Goal: Navigation & Orientation: Find specific page/section

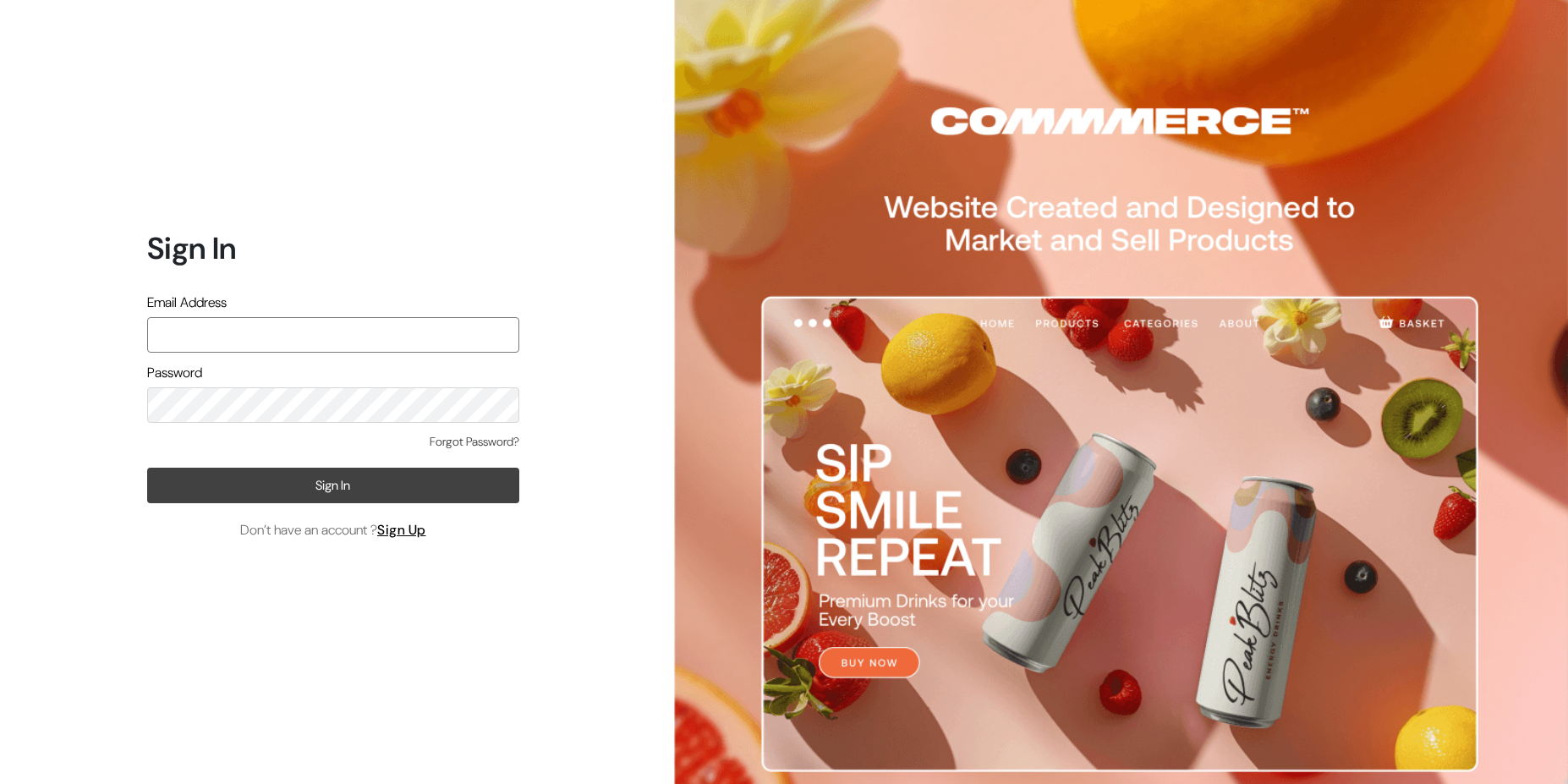
type input "[EMAIL_ADDRESS][DOMAIN_NAME]"
click at [291, 493] on button "Sign In" at bounding box center [332, 485] width 372 height 36
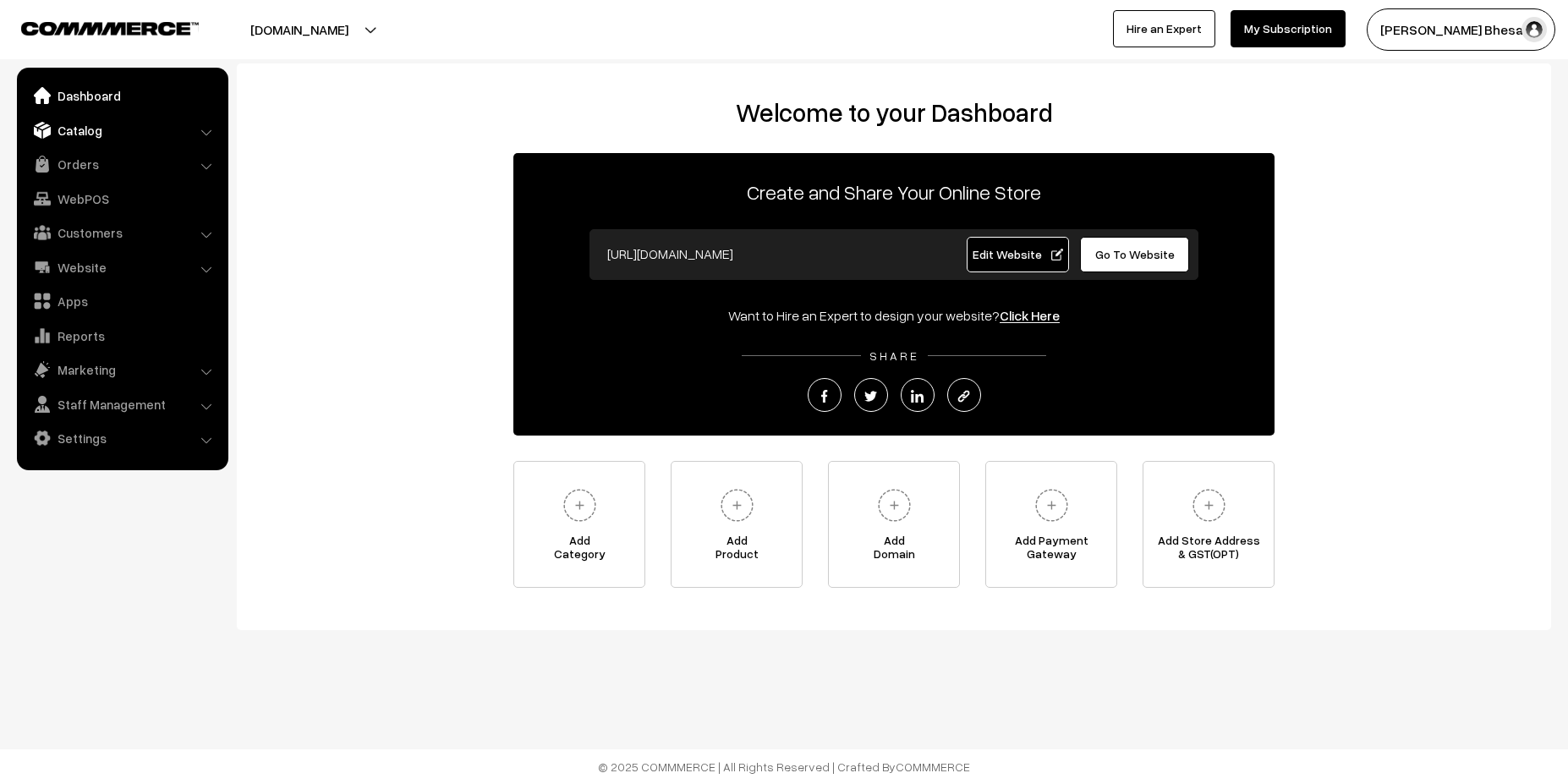
click at [74, 127] on link "Catalog" at bounding box center [122, 130] width 202 height 31
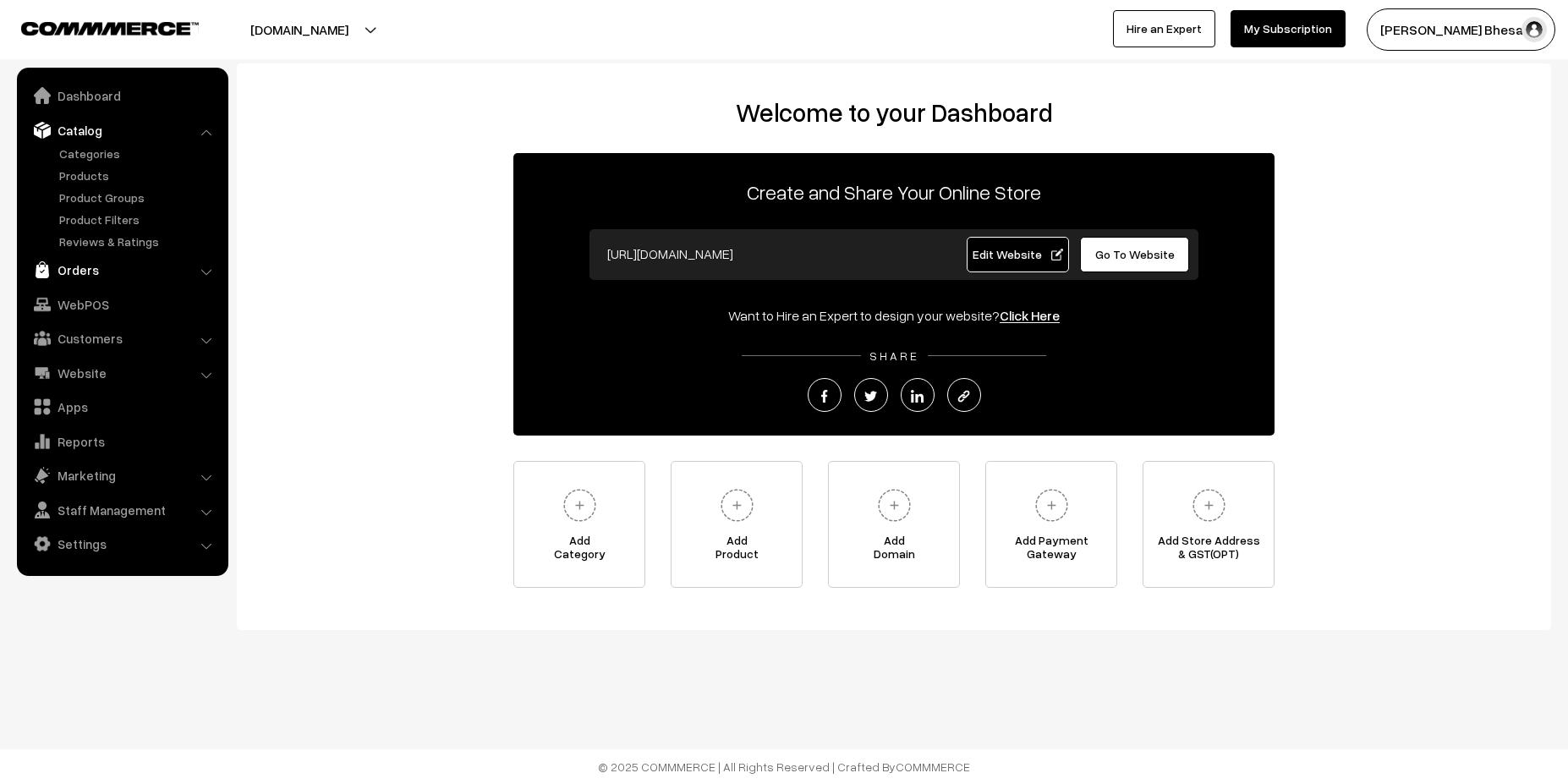
click at [96, 277] on link "Orders" at bounding box center [122, 270] width 202 height 31
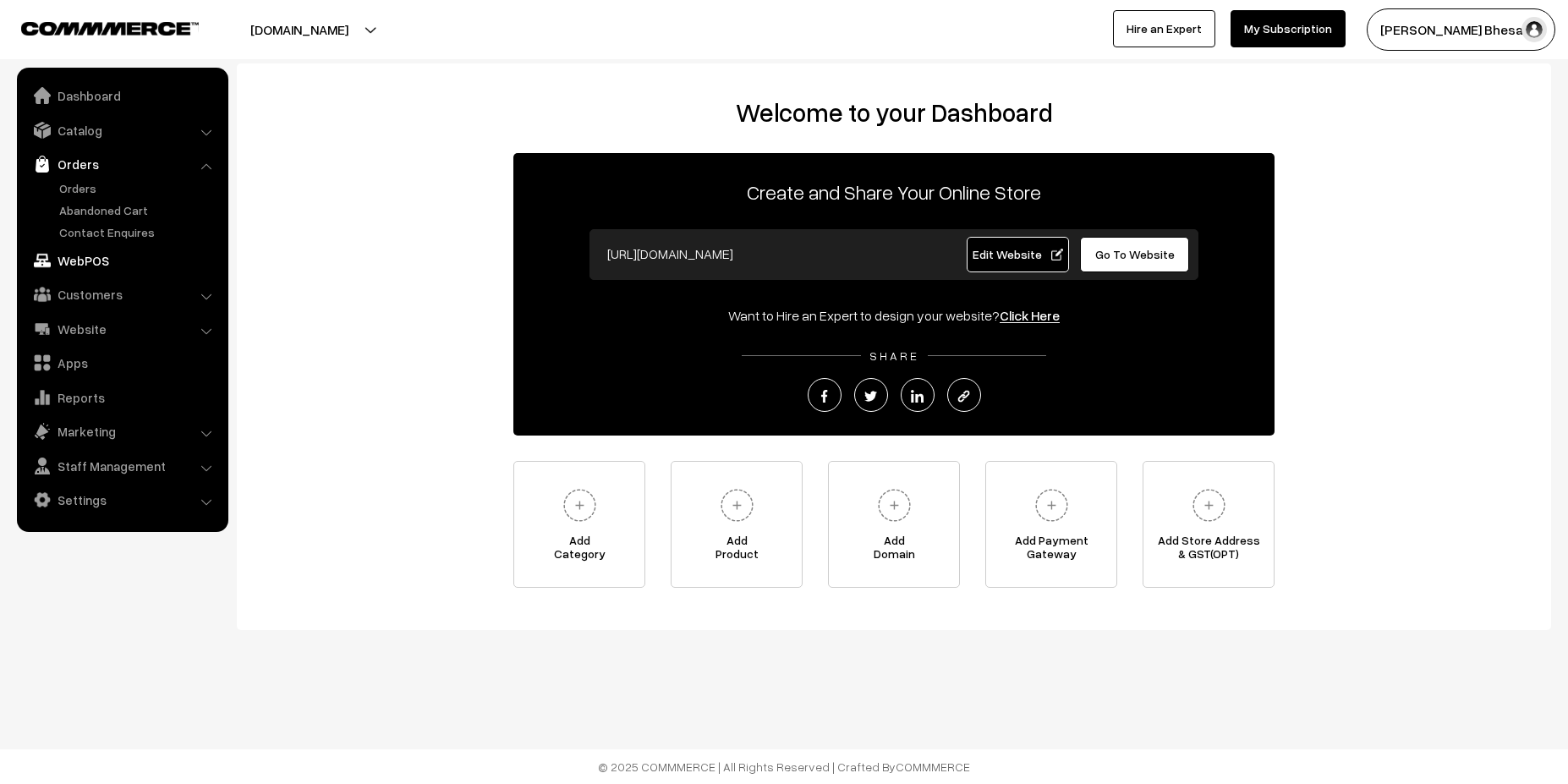
click at [126, 266] on link "WebPOS" at bounding box center [122, 261] width 202 height 31
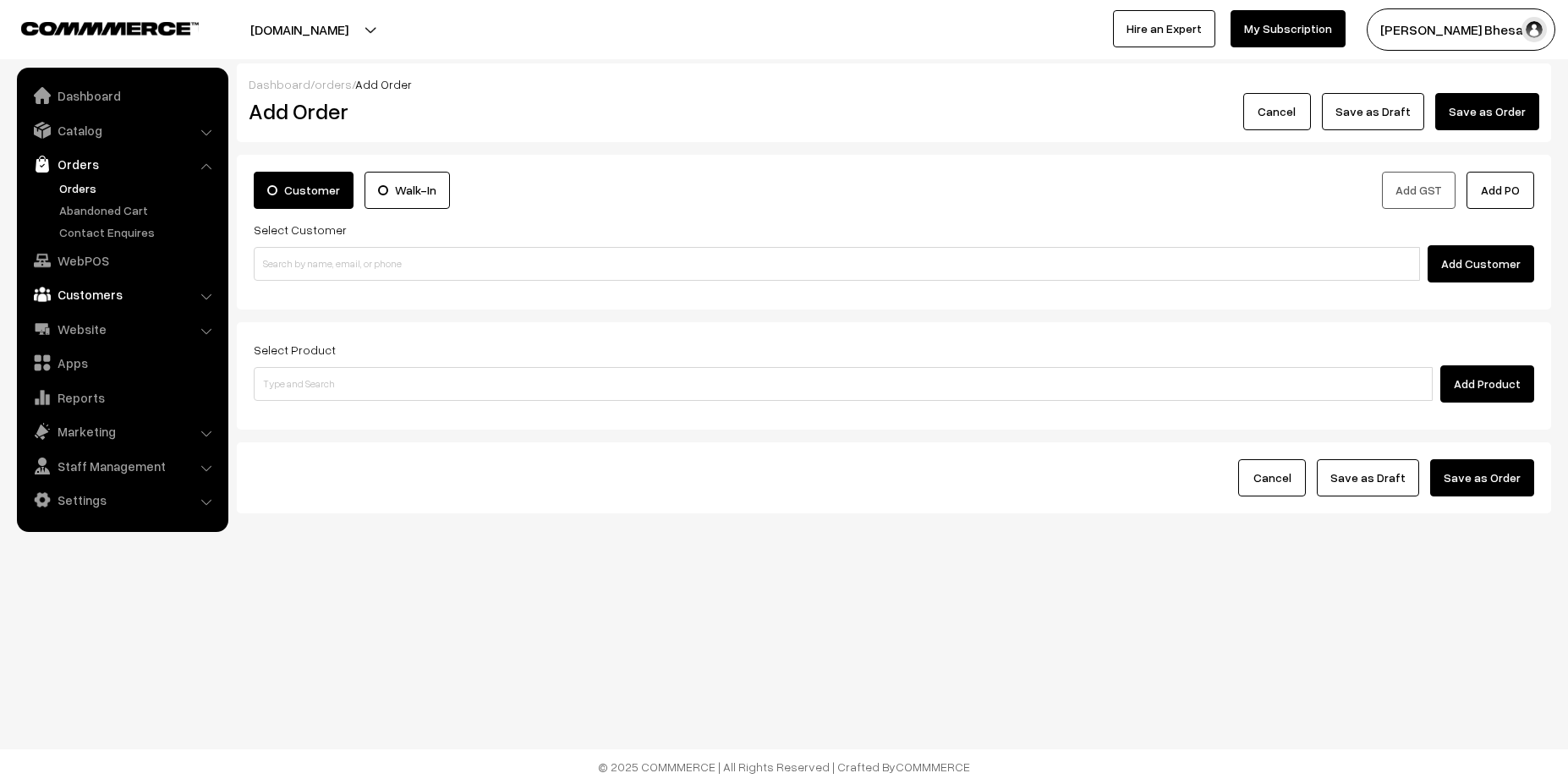
click at [112, 289] on link "Customers" at bounding box center [122, 294] width 202 height 31
click at [104, 260] on link "Customers" at bounding box center [138, 257] width 167 height 17
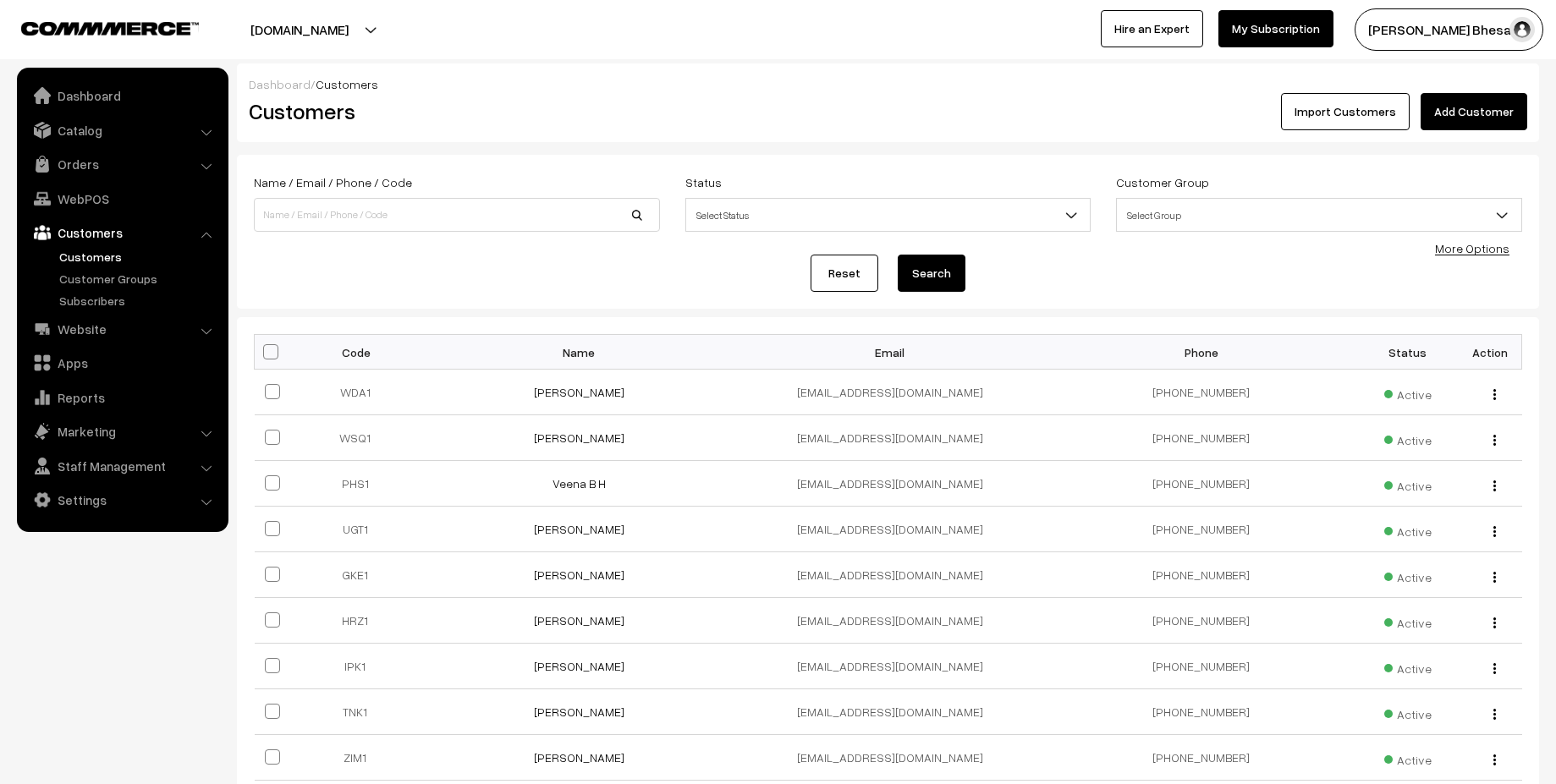
click at [108, 234] on link "Customers" at bounding box center [122, 233] width 202 height 31
click at [99, 335] on link "Website" at bounding box center [122, 329] width 202 height 31
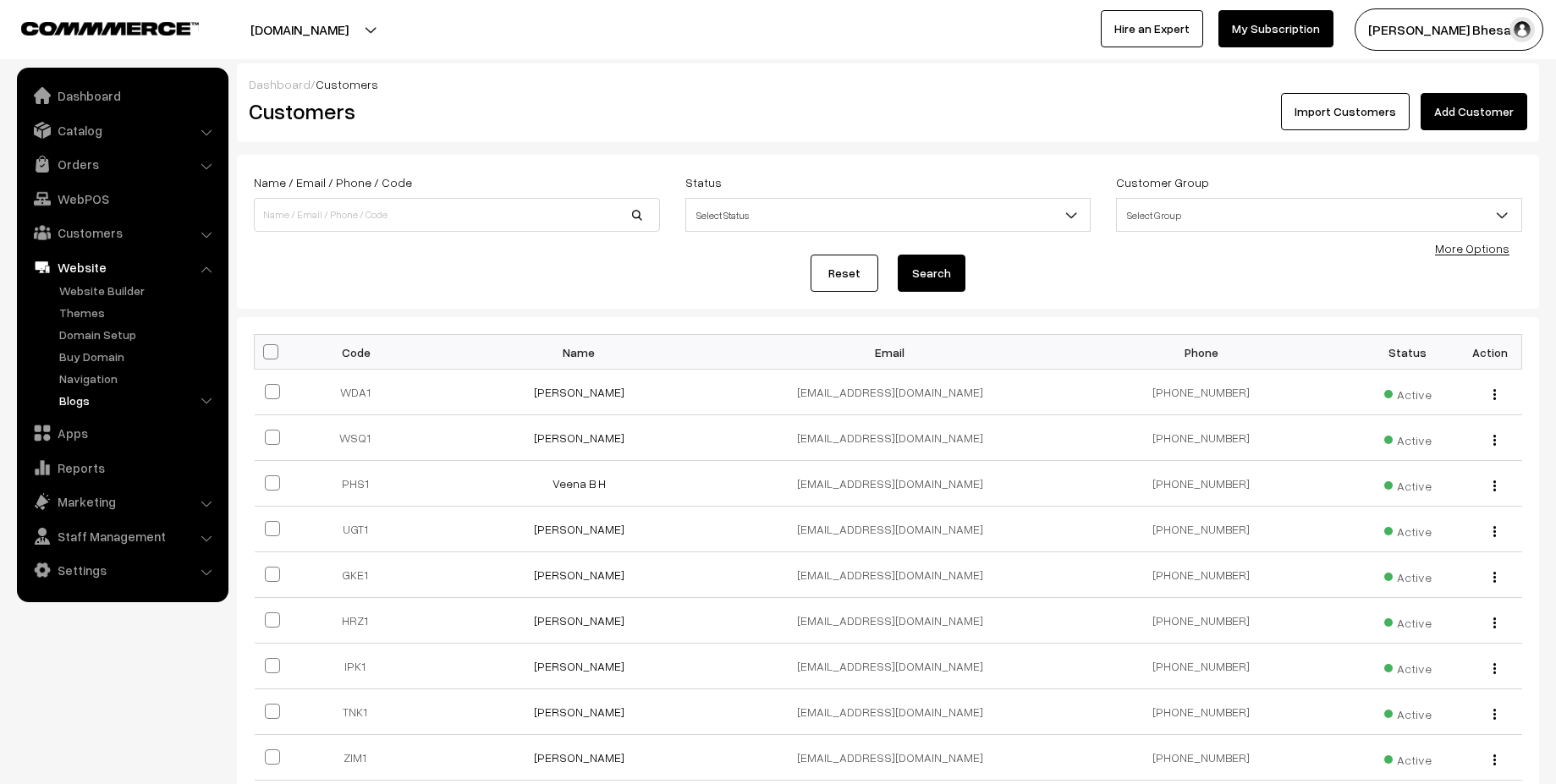
click at [84, 404] on link "Blogs" at bounding box center [138, 401] width 167 height 17
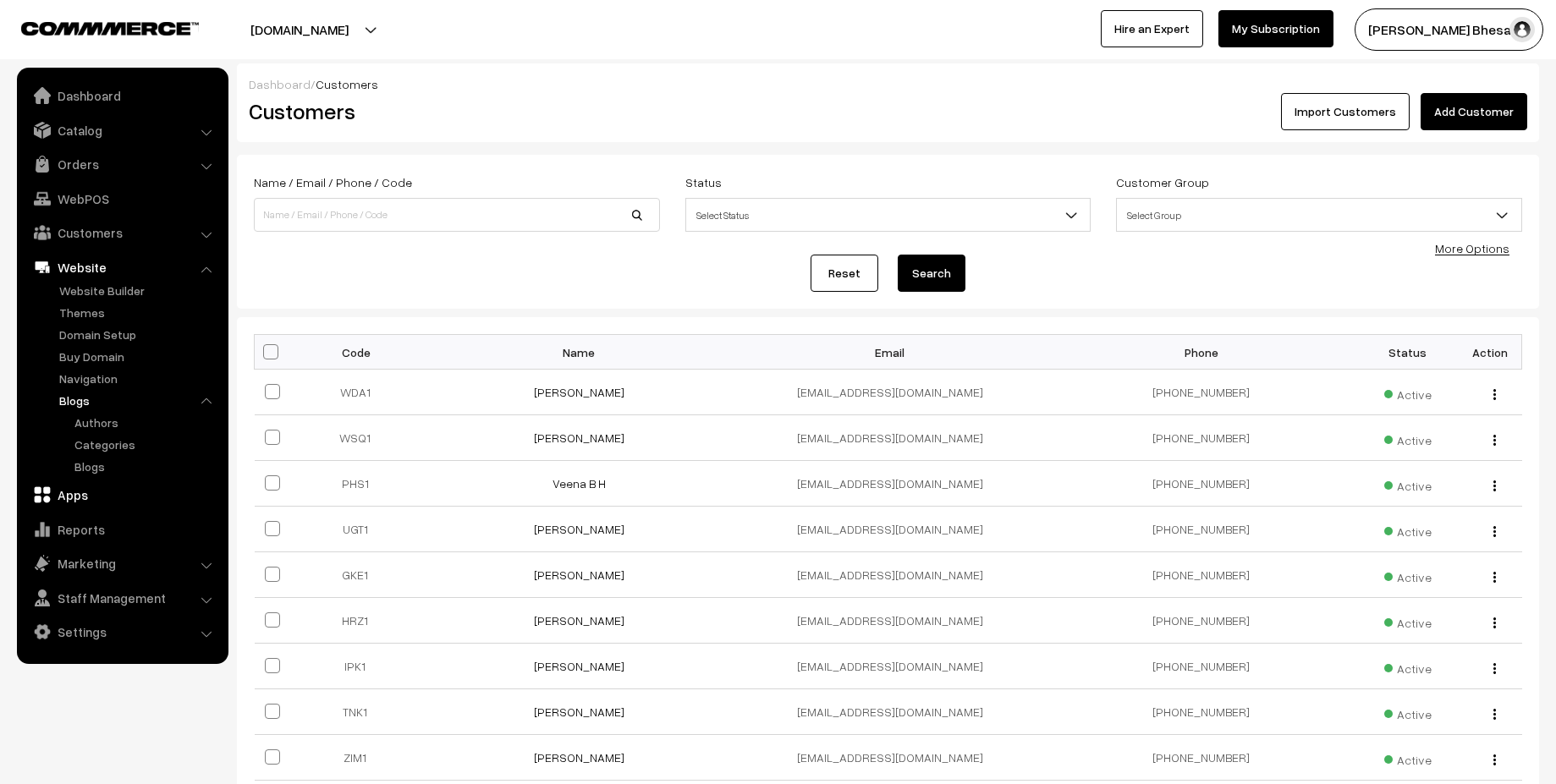
click at [92, 500] on link "Apps" at bounding box center [122, 495] width 202 height 31
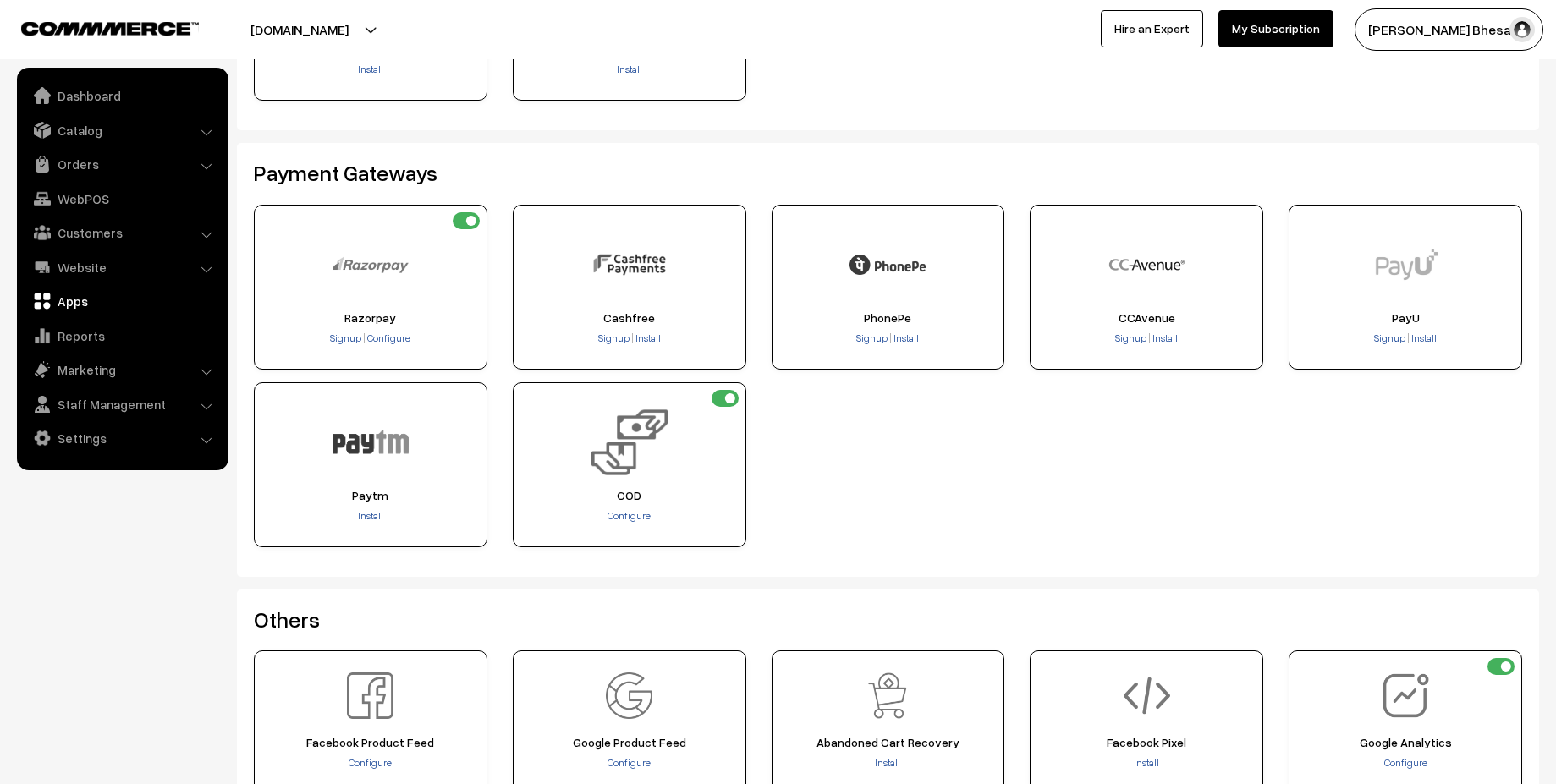
scroll to position [543, 0]
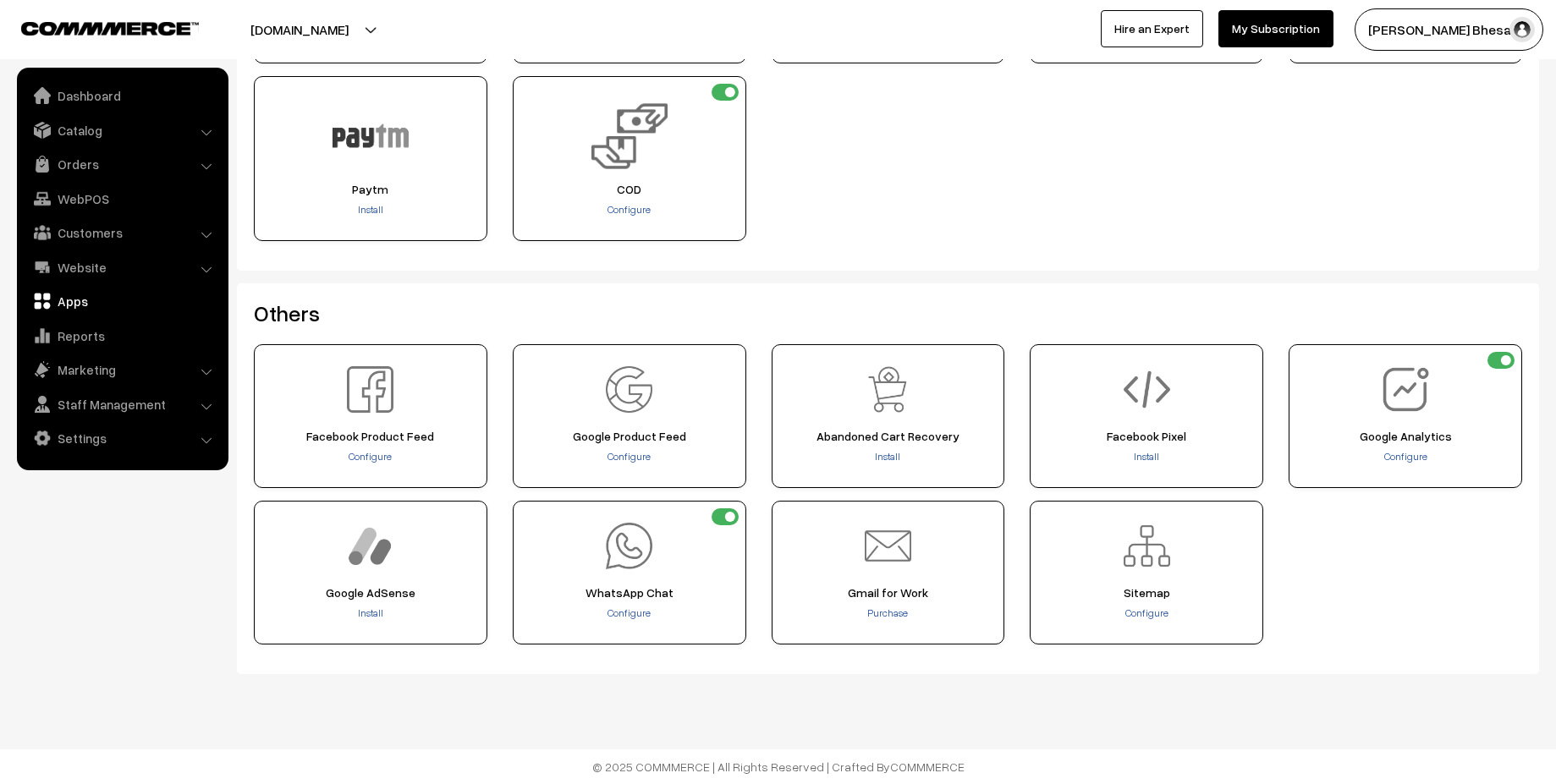
click at [1131, 620] on div "Configure" at bounding box center [1146, 614] width 222 height 17
click at [1139, 612] on span "Configure" at bounding box center [1146, 612] width 43 height 13
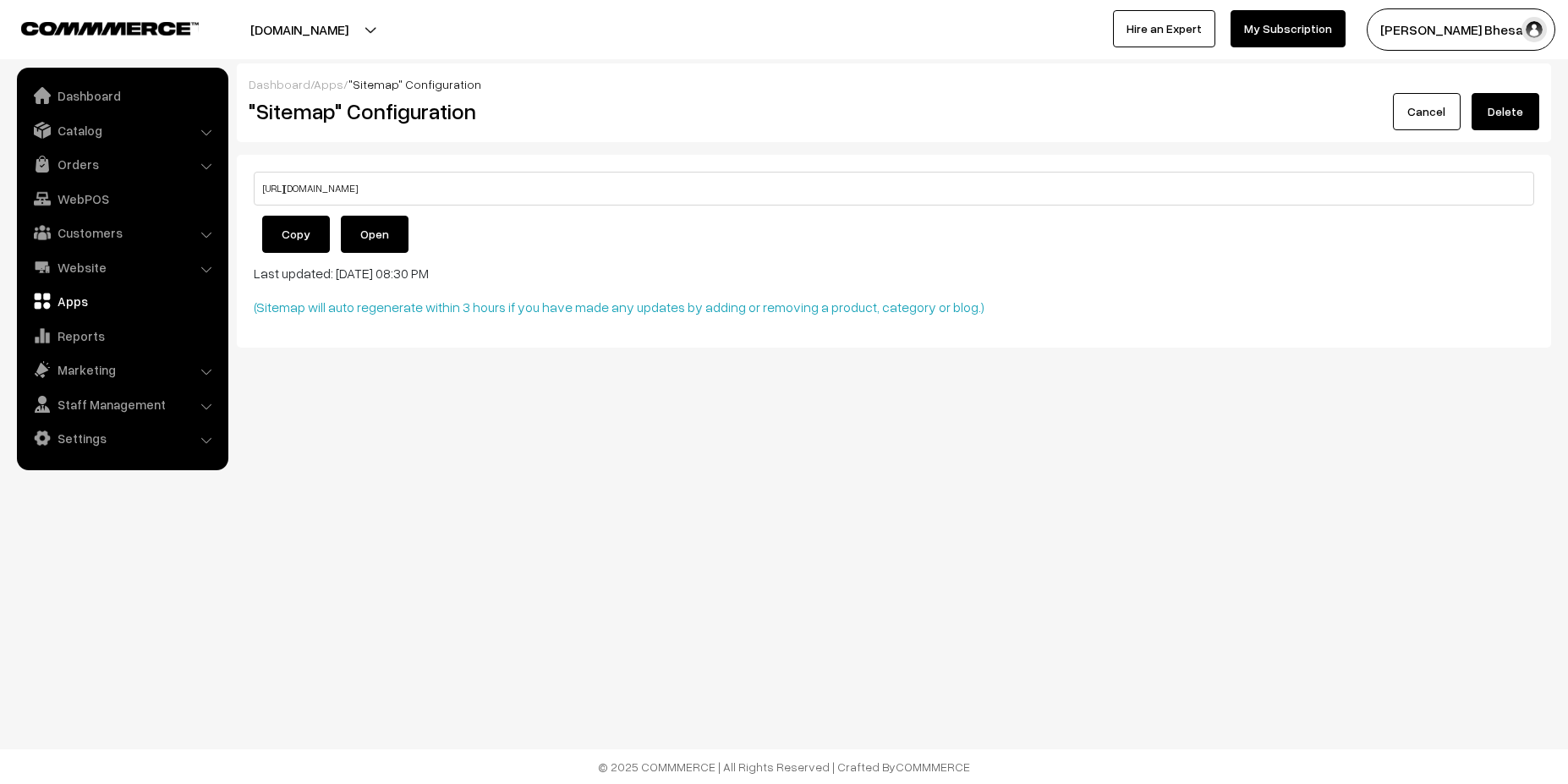
click at [86, 304] on link "Apps" at bounding box center [122, 301] width 202 height 31
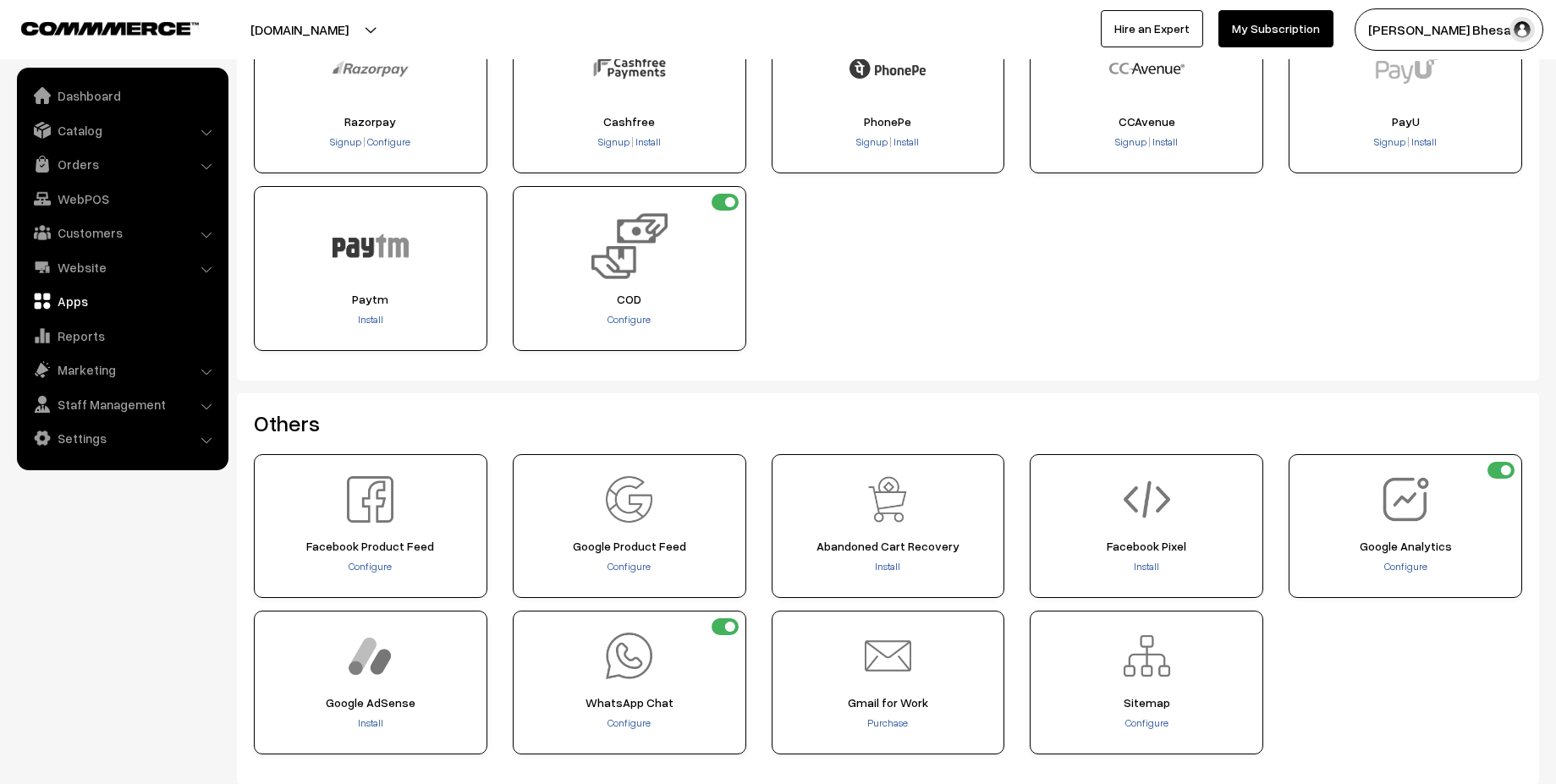
scroll to position [543, 0]
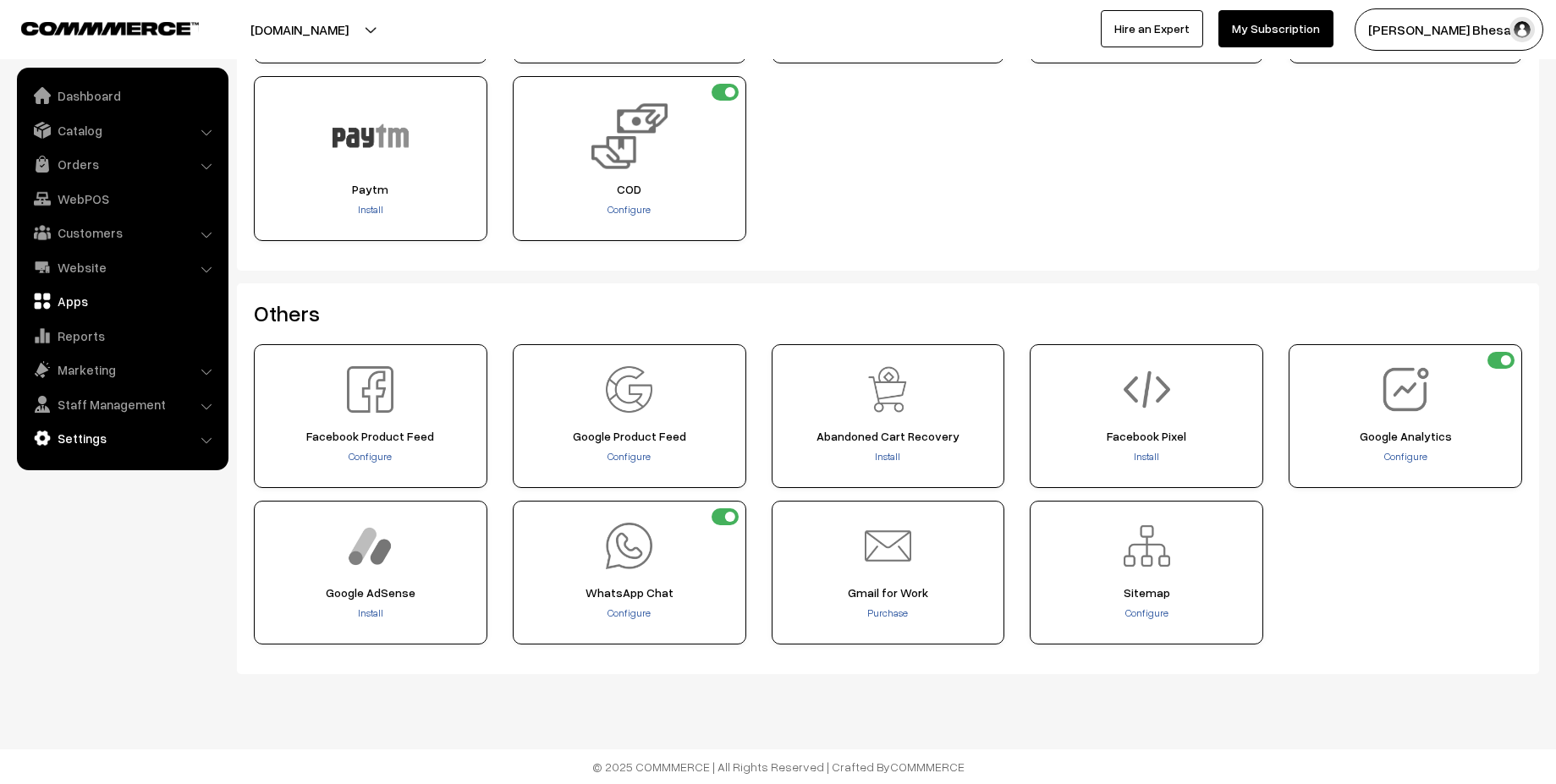
click at [109, 446] on link "Settings" at bounding box center [122, 438] width 202 height 31
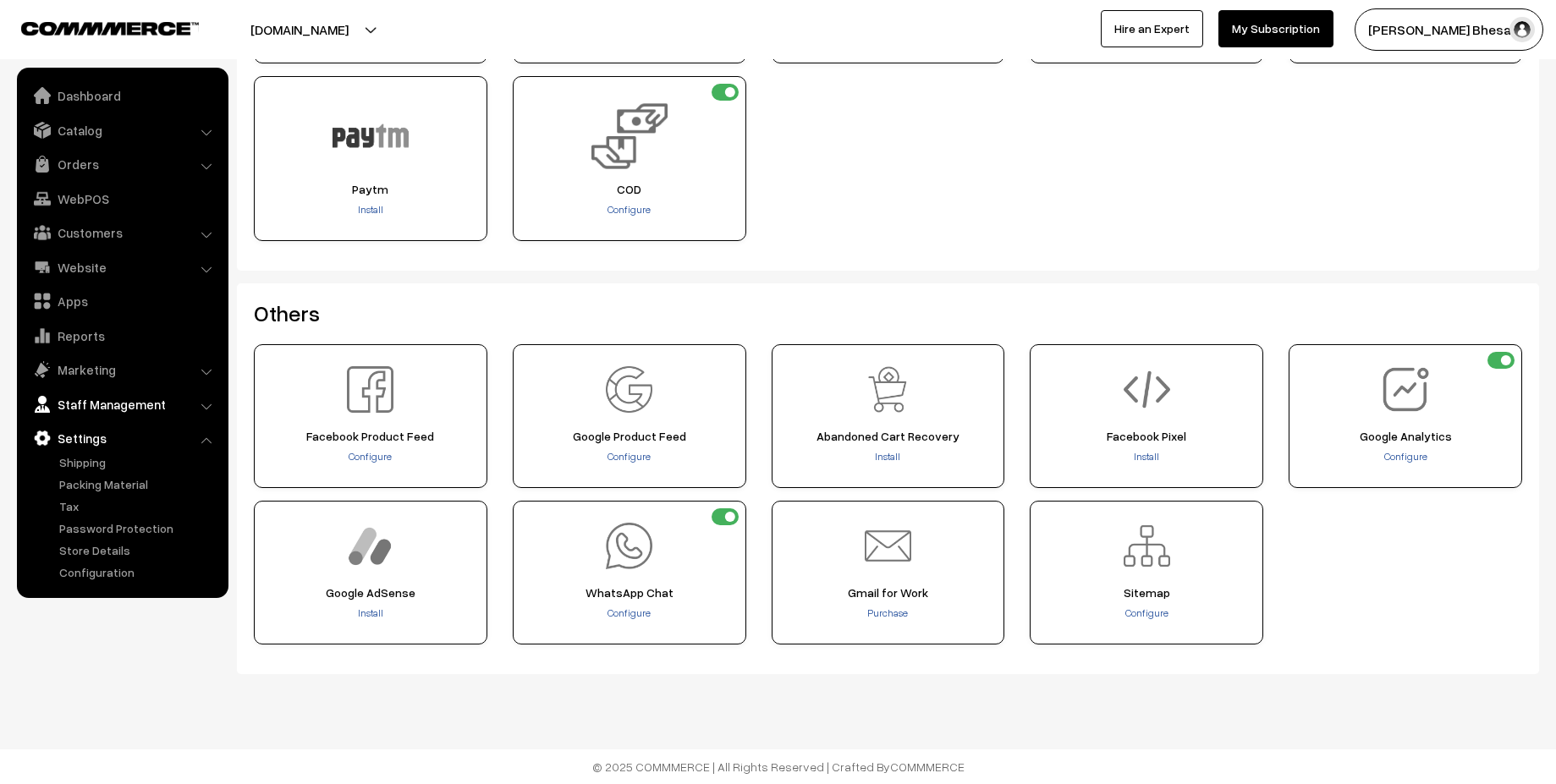
click at [105, 406] on link "Staff Management" at bounding box center [122, 405] width 202 height 31
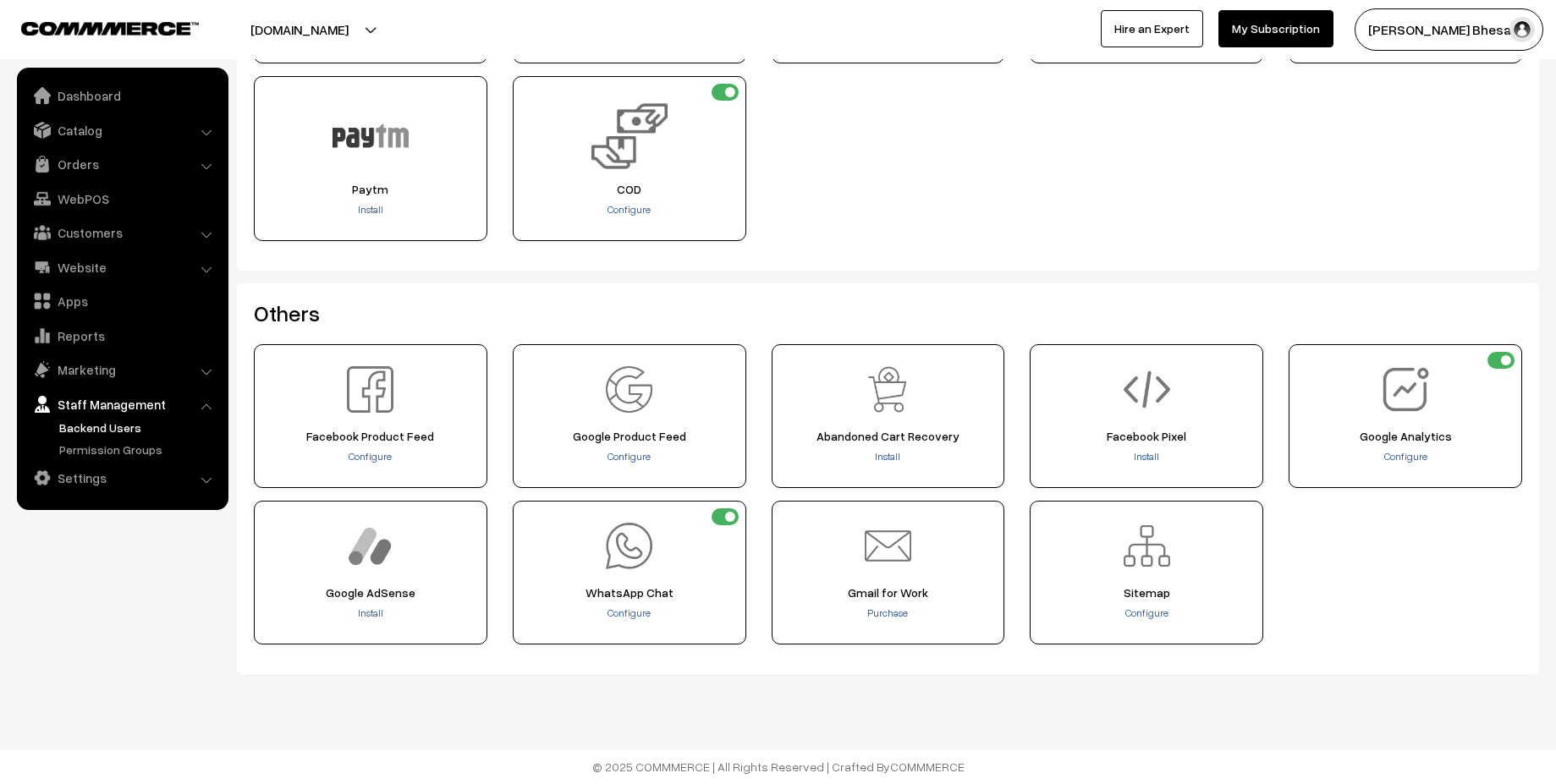
click at [115, 427] on link "Backend Users" at bounding box center [138, 428] width 167 height 17
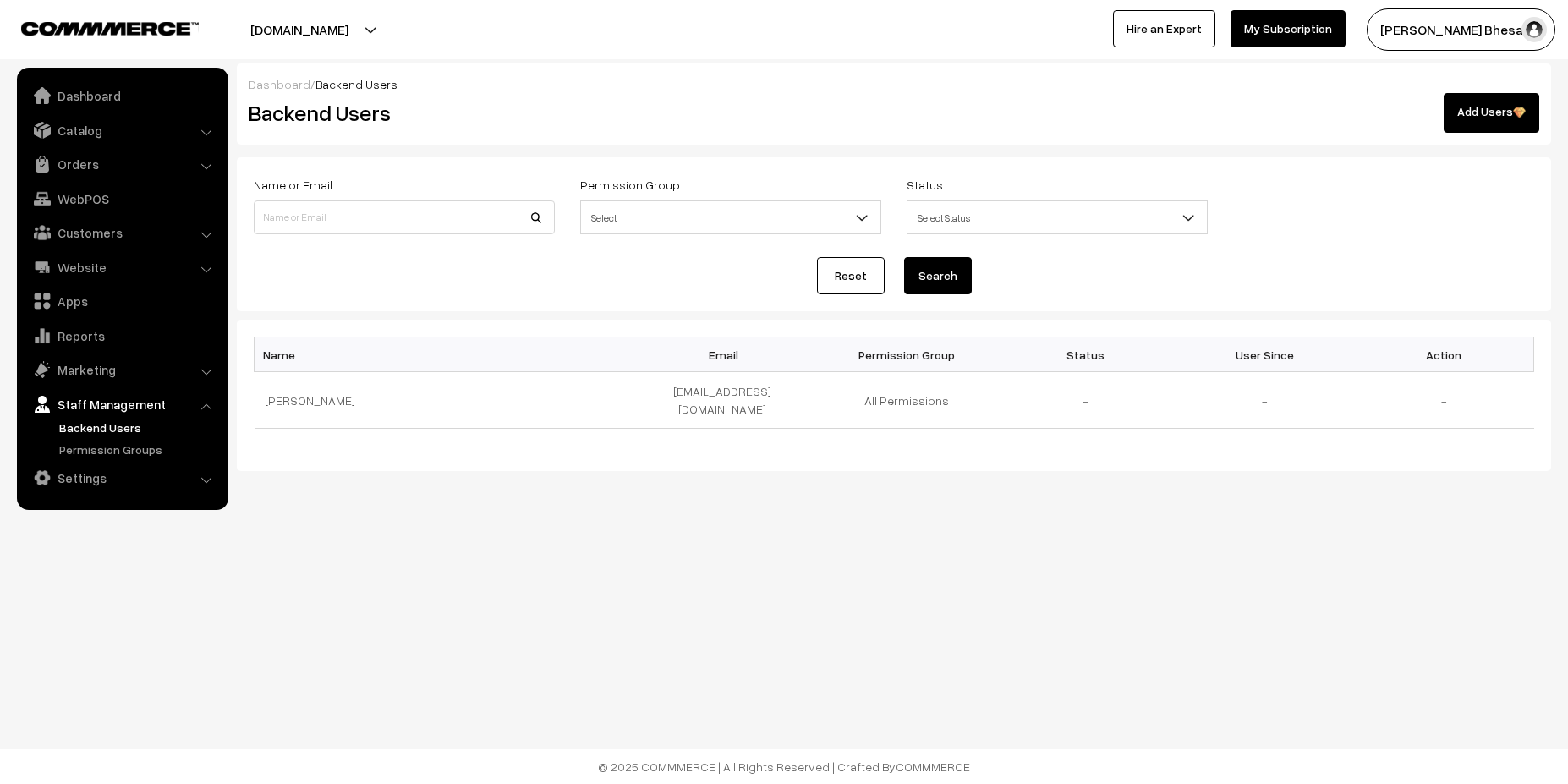
click at [1527, 96] on link "Add Users" at bounding box center [1492, 112] width 96 height 40
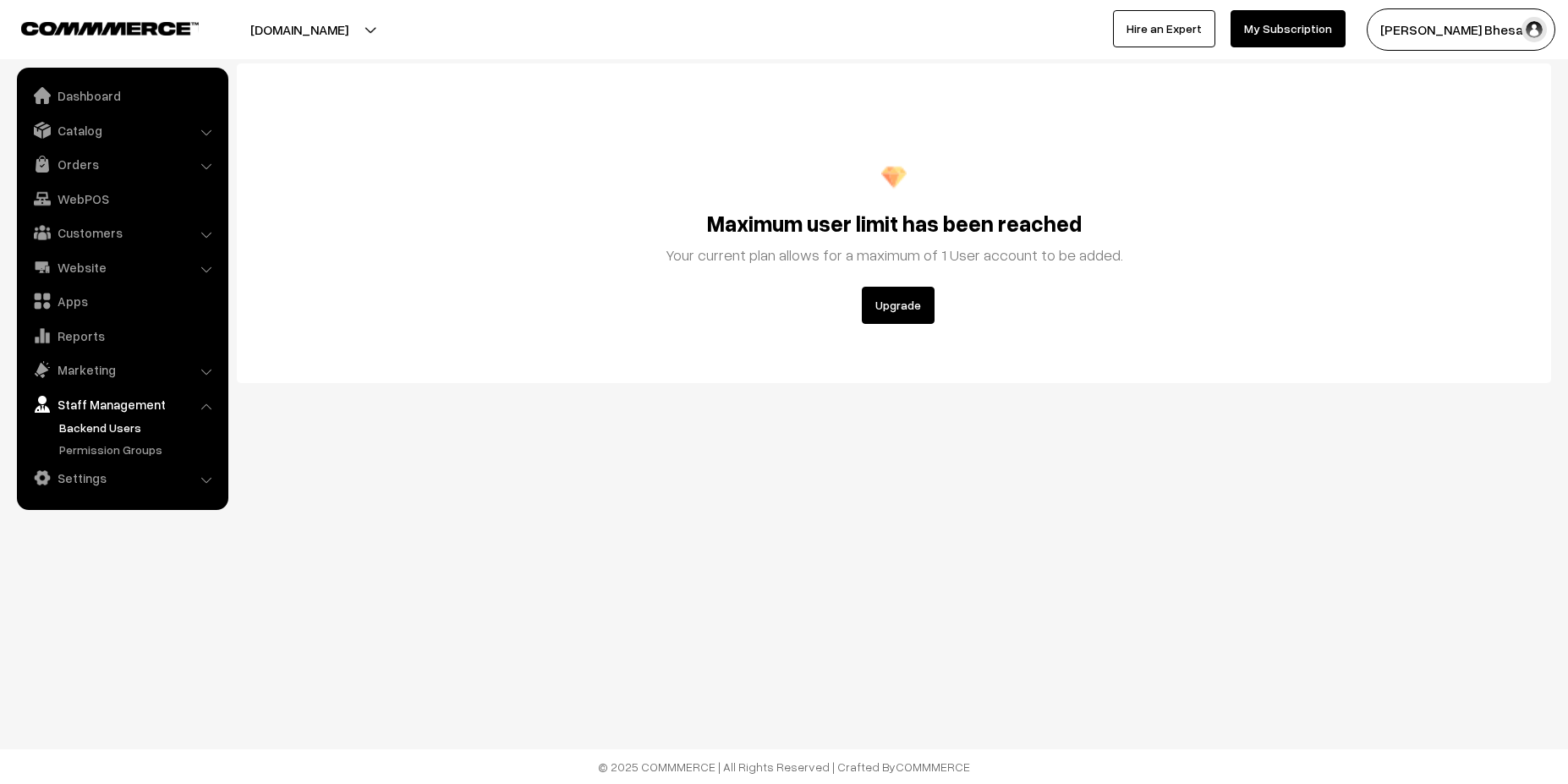
click at [905, 304] on button "Upgrade" at bounding box center [898, 305] width 72 height 38
click at [183, 271] on link "Website" at bounding box center [122, 267] width 202 height 31
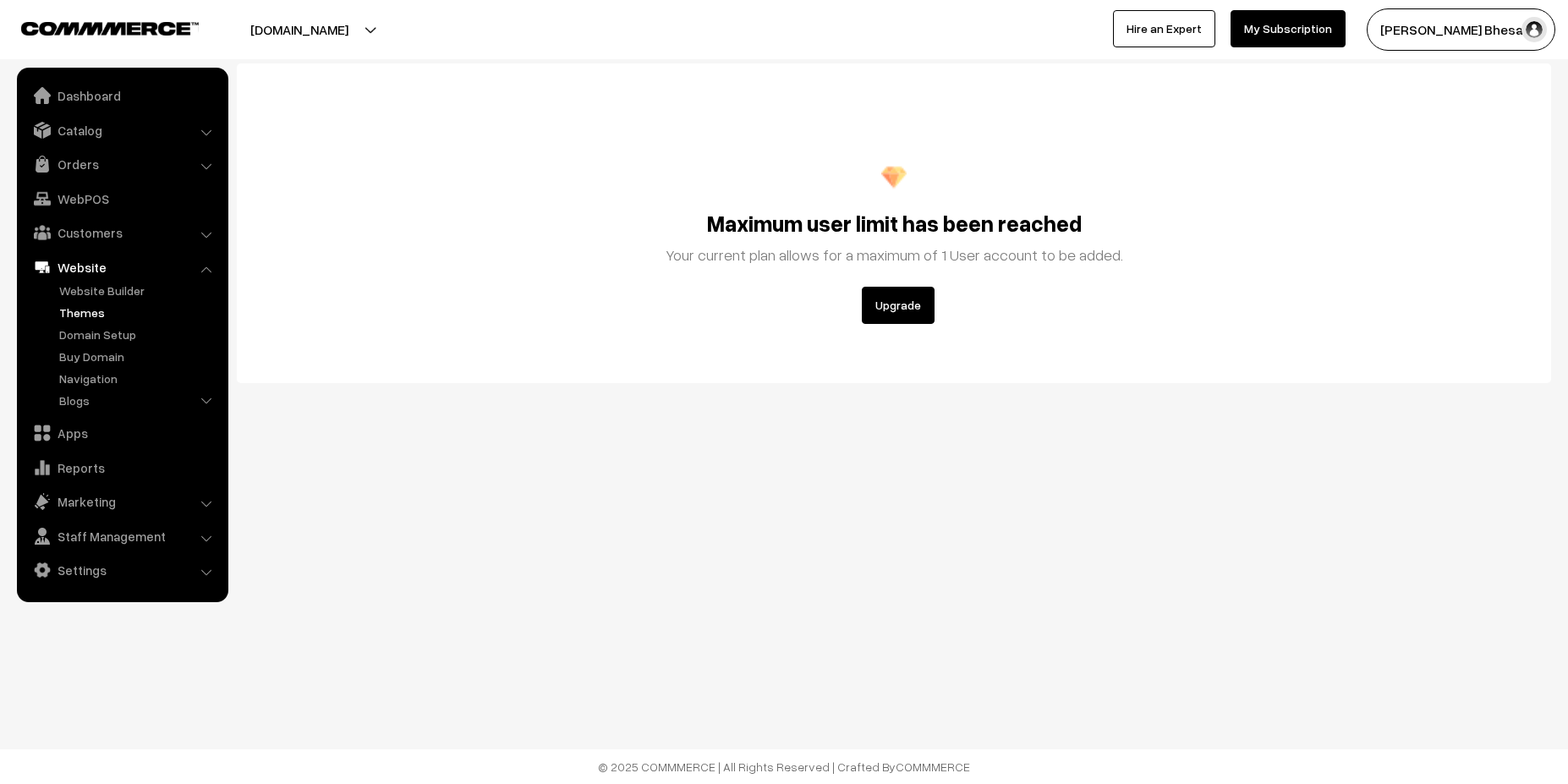
click at [105, 318] on link "Themes" at bounding box center [138, 313] width 167 height 17
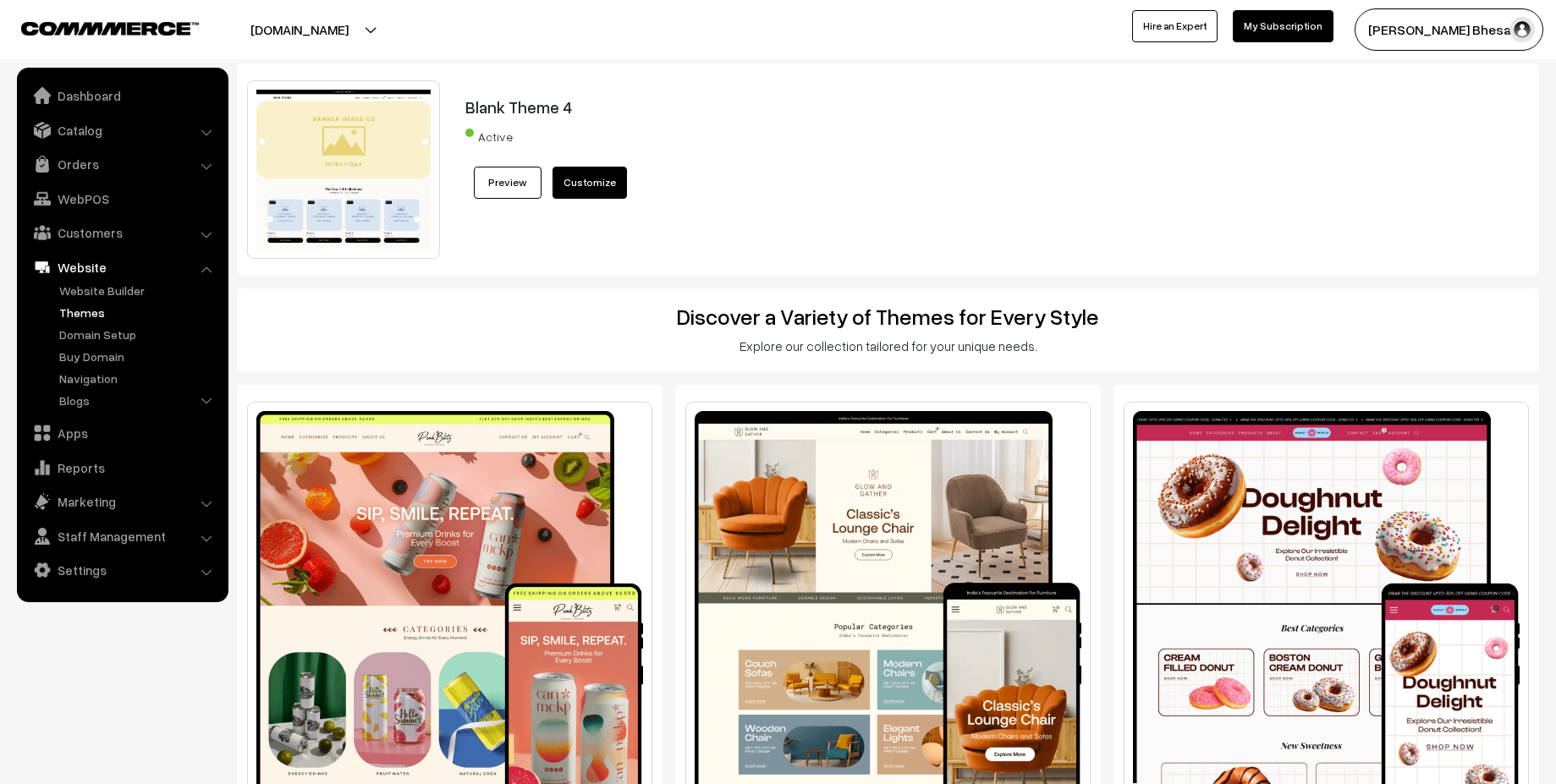
click at [522, 182] on link "Preview" at bounding box center [508, 182] width 68 height 32
click at [470, 187] on div "Blank Theme 4 Active Preview Customize" at bounding box center [943, 169] width 980 height 179
click at [486, 187] on link "Preview" at bounding box center [508, 182] width 68 height 32
click at [112, 23] on img at bounding box center [110, 28] width 178 height 13
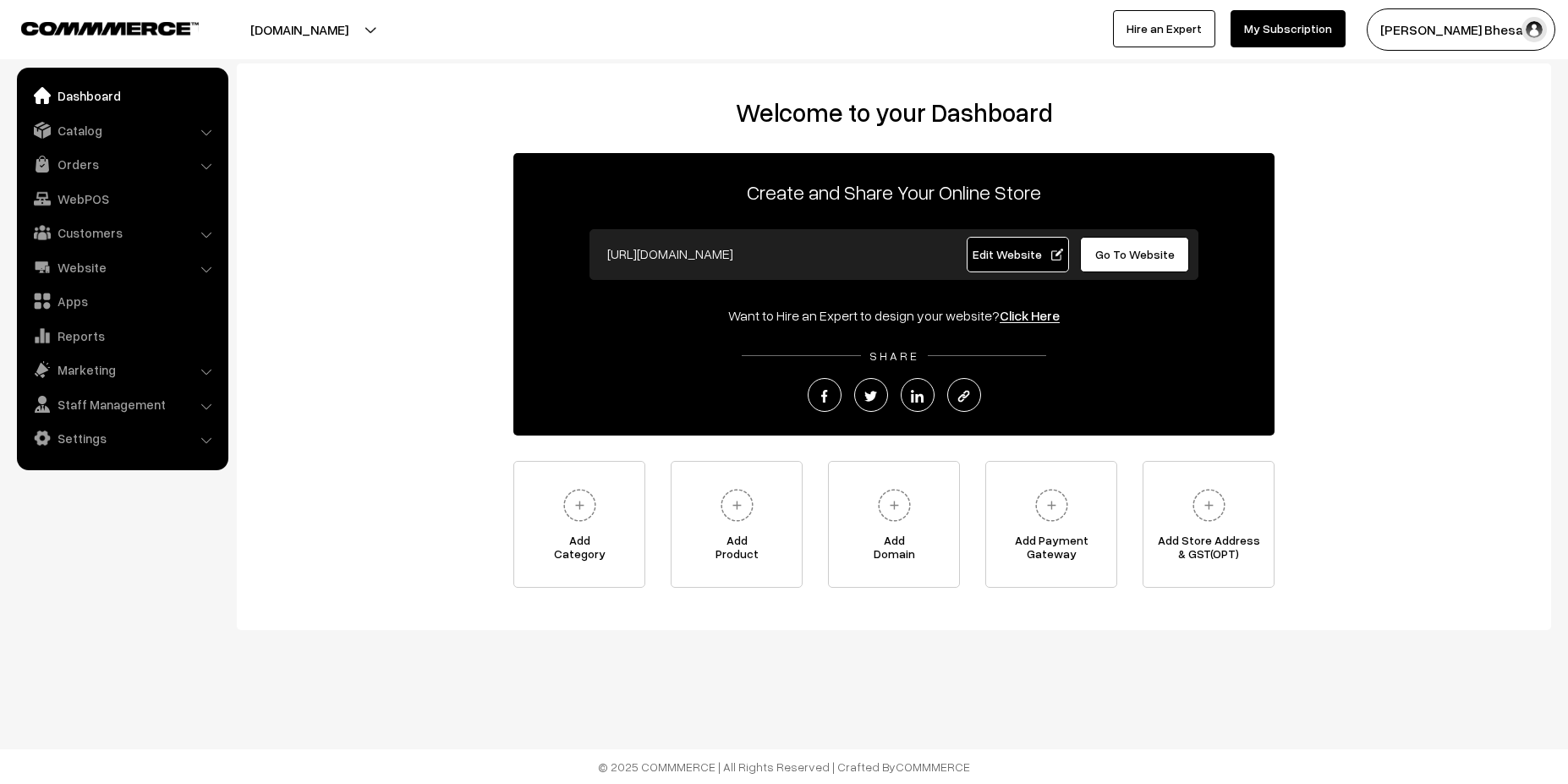
click at [1163, 258] on span "Go To Website" at bounding box center [1135, 254] width 79 height 14
